Goal: Information Seeking & Learning: Find contact information

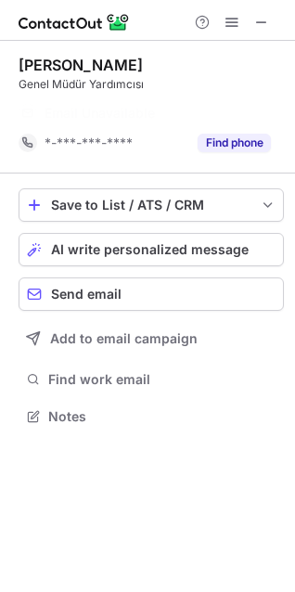
scroll to position [374, 295]
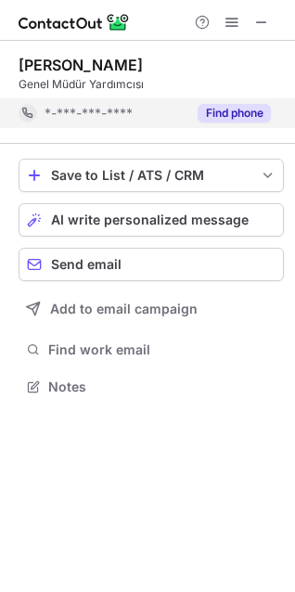
click at [243, 117] on button "Find phone" at bounding box center [234, 113] width 73 height 19
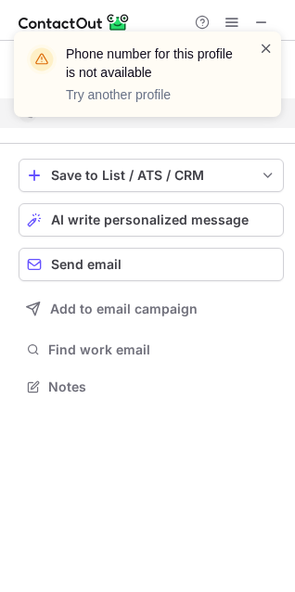
click at [270, 53] on span at bounding box center [266, 48] width 15 height 19
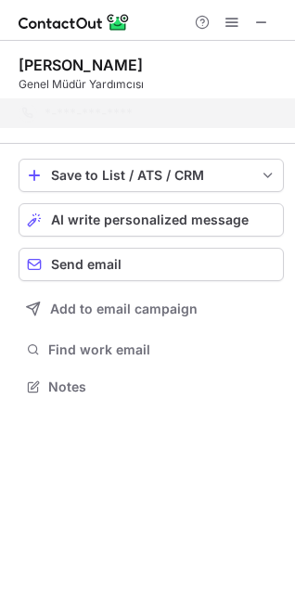
click at [263, 21] on div "Phone number for this profile is not available Try another profile" at bounding box center [147, 31] width 297 height 37
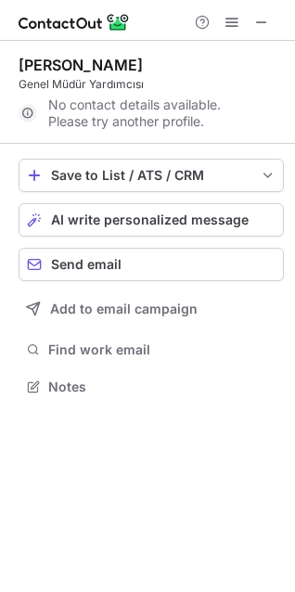
click at [263, 21] on span at bounding box center [261, 22] width 15 height 15
click at [261, 25] on span at bounding box center [261, 22] width 15 height 15
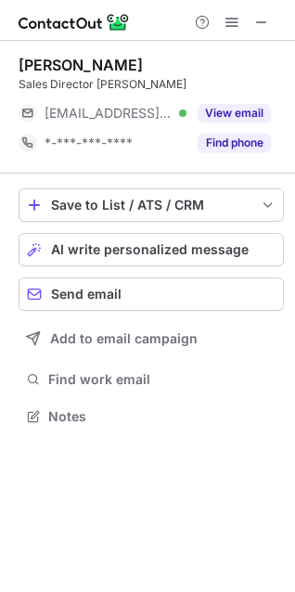
scroll to position [404, 295]
click at [259, 152] on div "Find phone" at bounding box center [228, 143] width 84 height 30
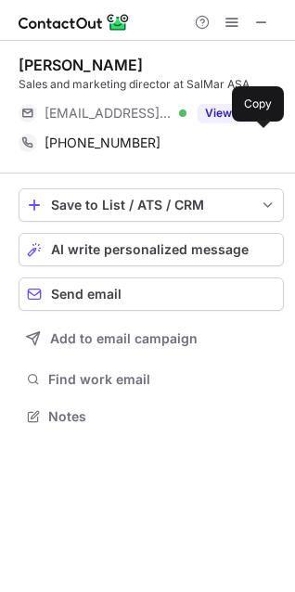
click at [259, 152] on div "+4797501020 Copy" at bounding box center [145, 143] width 252 height 30
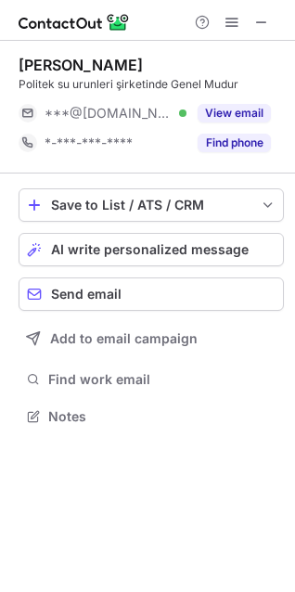
scroll to position [404, 295]
